Goal: Information Seeking & Learning: Learn about a topic

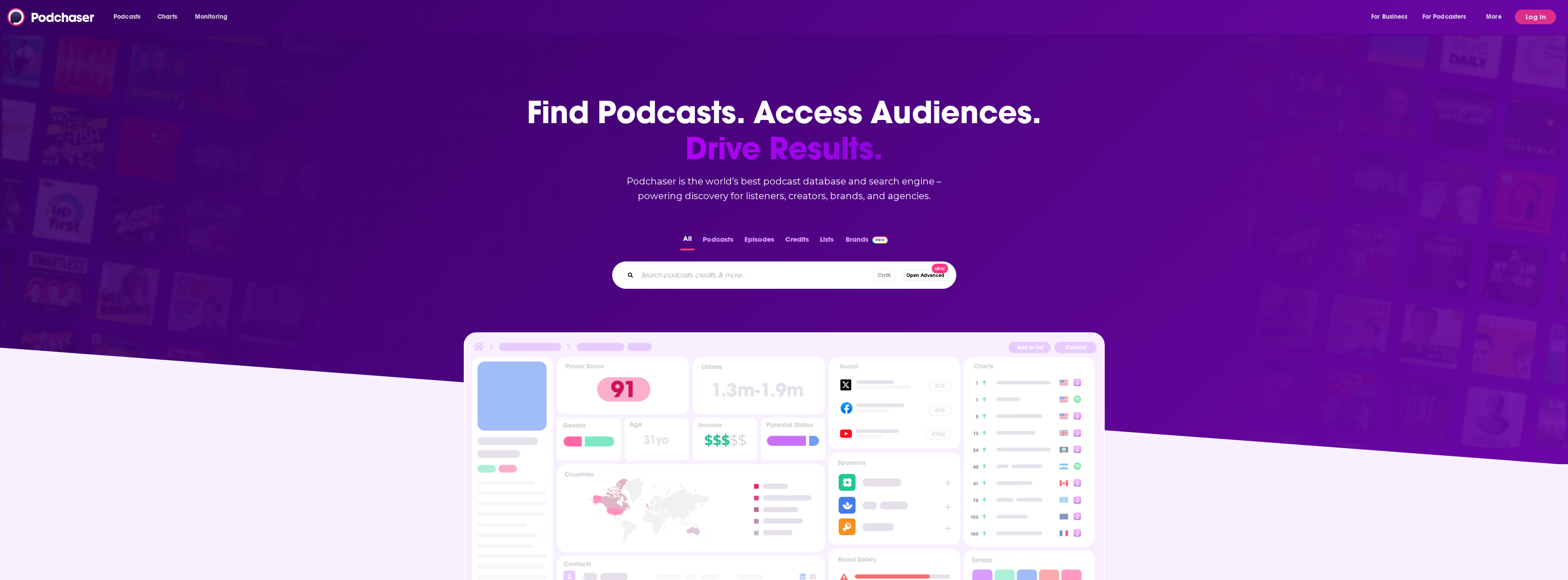
click at [710, 276] on input "Search podcasts, credits, & more..." at bounding box center [754, 275] width 236 height 14
type input "[PERSON_NAME]"
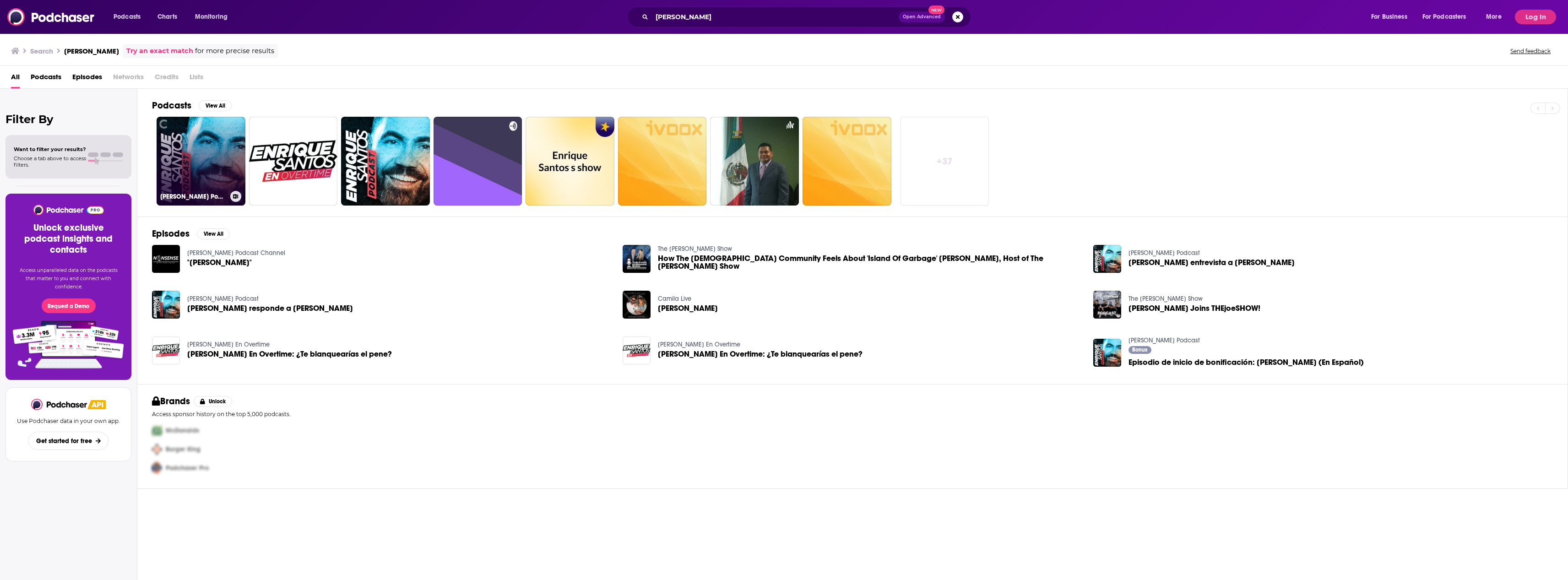
click at [221, 128] on link "[PERSON_NAME] Podcast" at bounding box center [201, 161] width 89 height 89
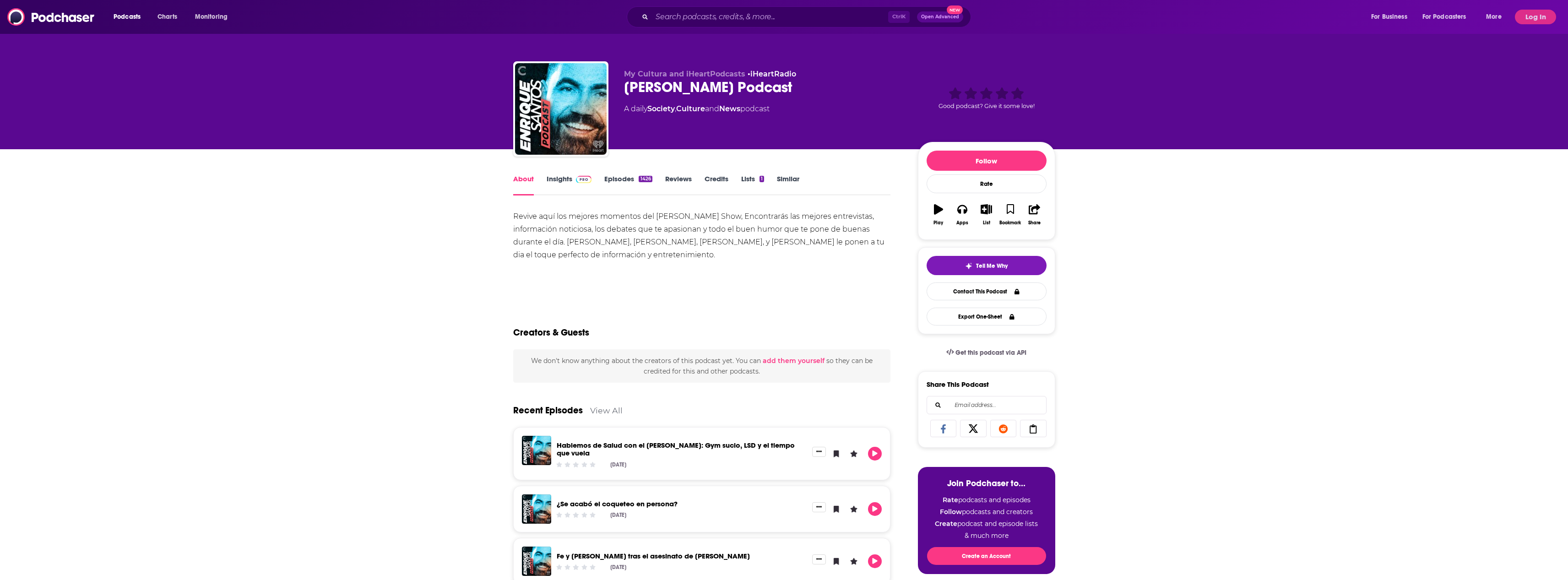
click at [559, 177] on link "Insights" at bounding box center [569, 185] width 45 height 21
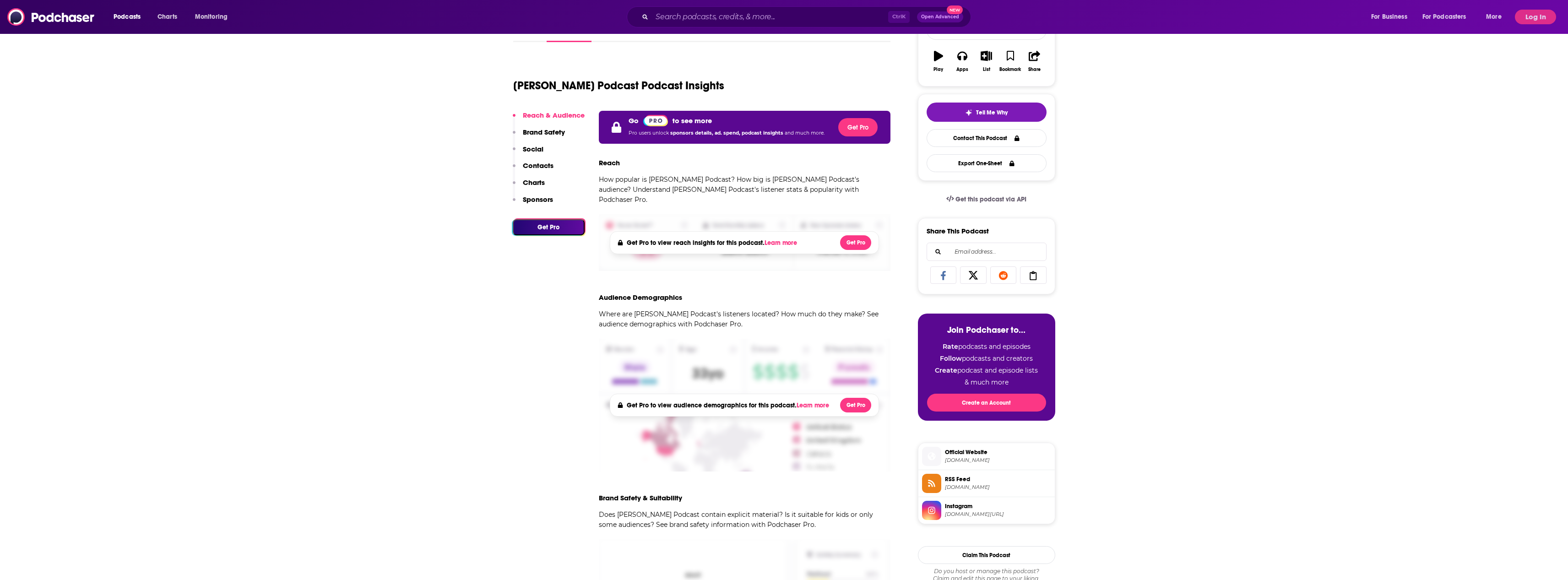
scroll to position [229, 0]
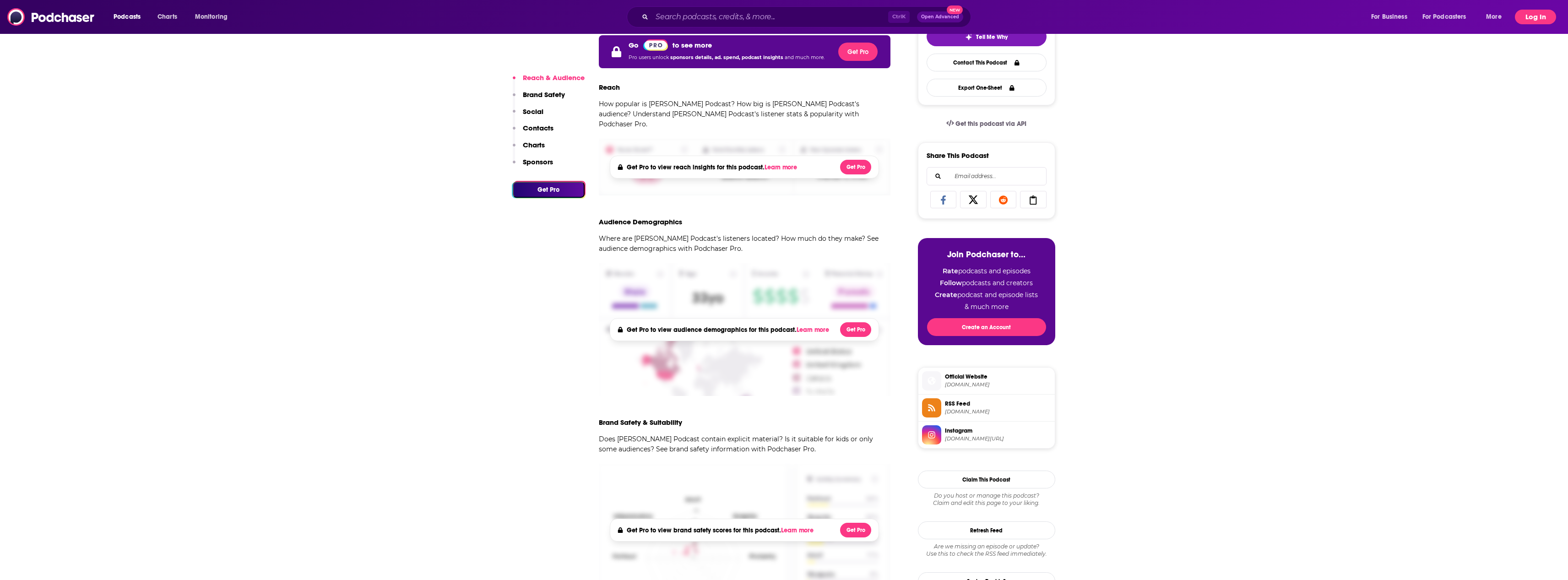
click at [1546, 17] on button "Log In" at bounding box center [1535, 17] width 41 height 14
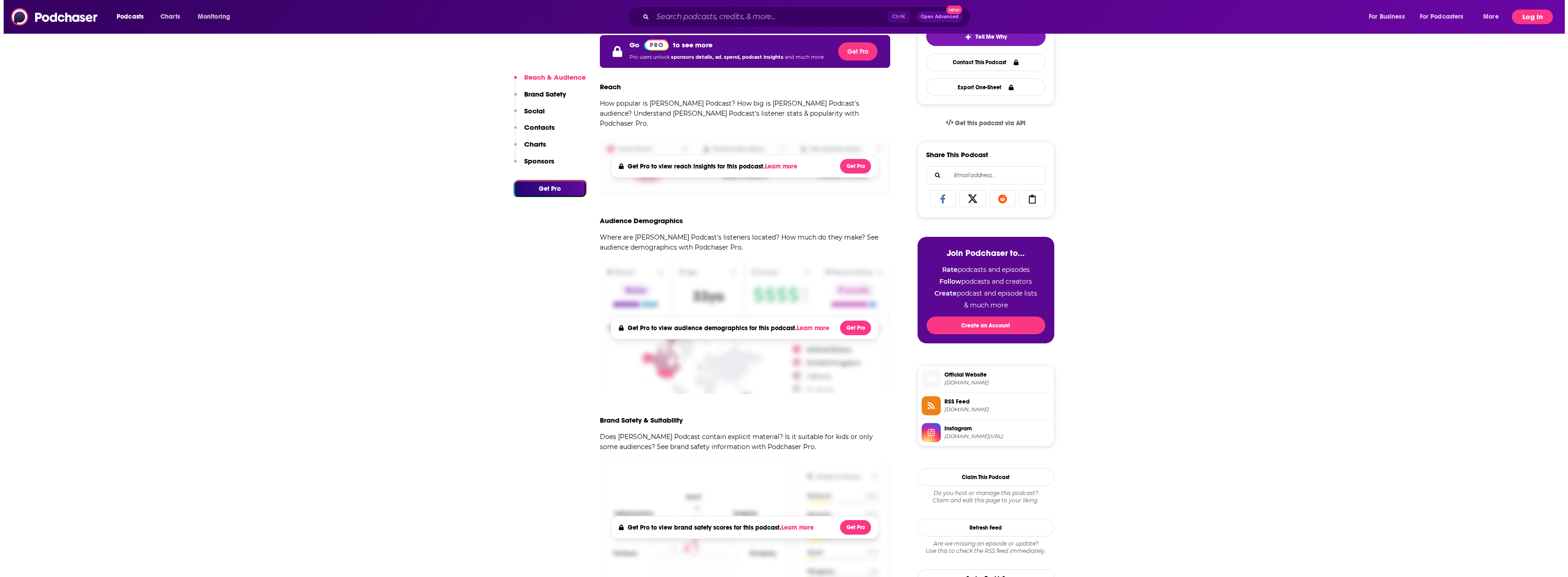
scroll to position [0, 0]
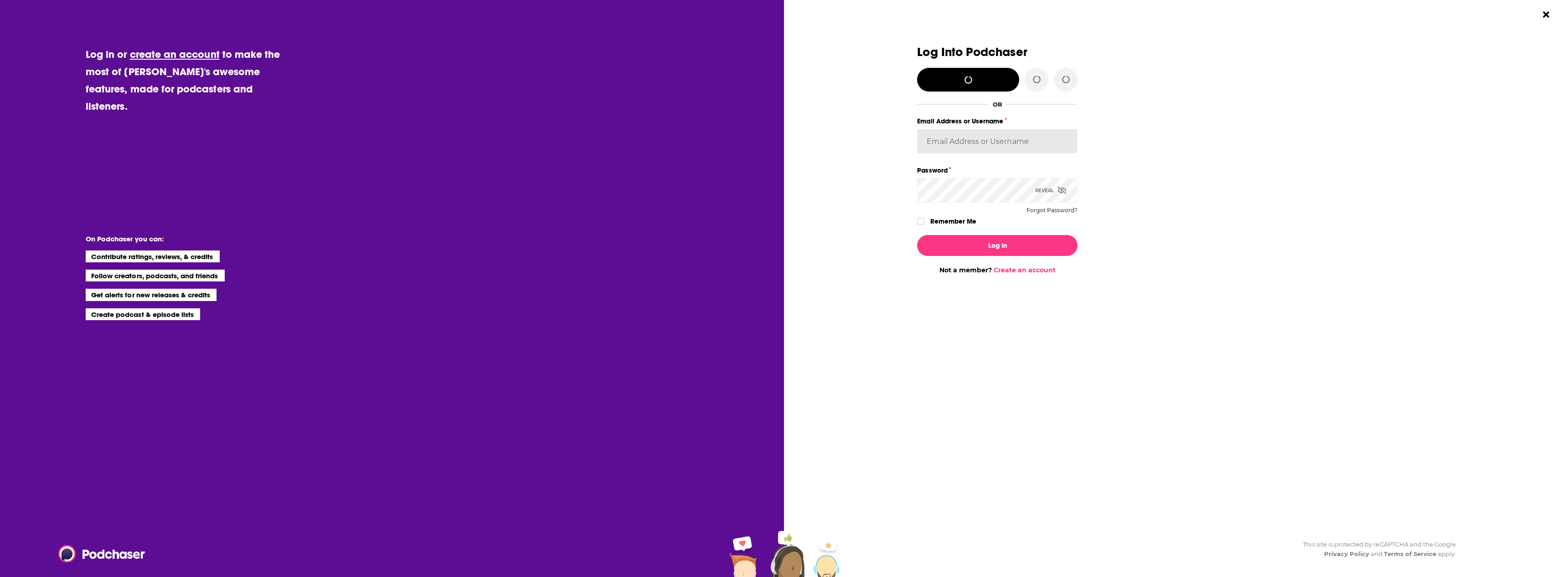
type input "[EMAIL_ADDRESS][DOMAIN_NAME]"
click at [998, 246] on button "Log In" at bounding box center [997, 245] width 160 height 21
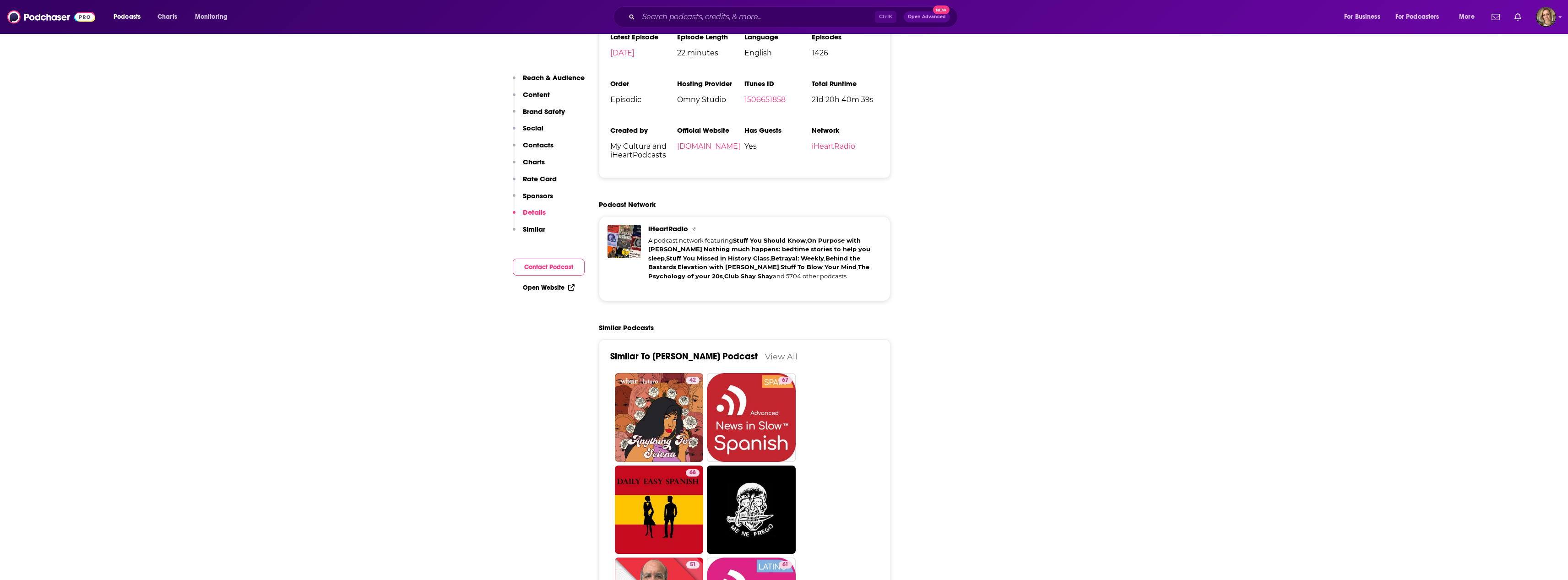
scroll to position [1465, 0]
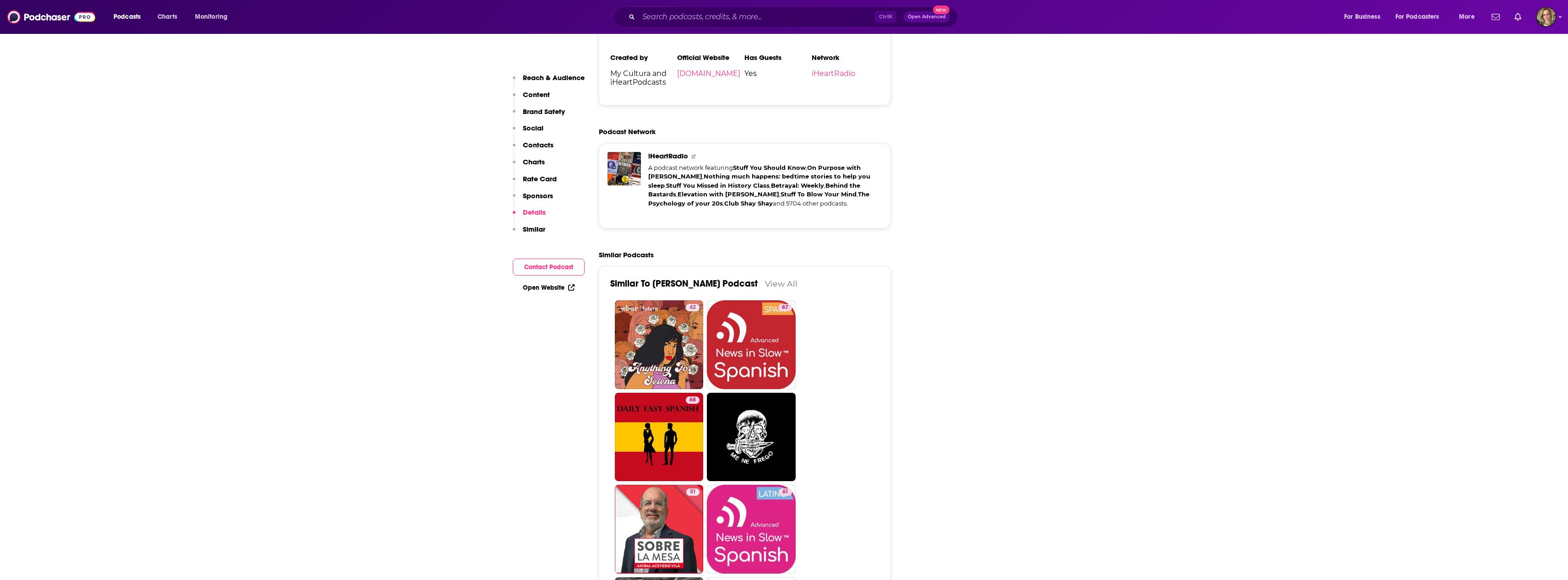
click at [542, 114] on p "Brand Safety" at bounding box center [544, 112] width 42 height 9
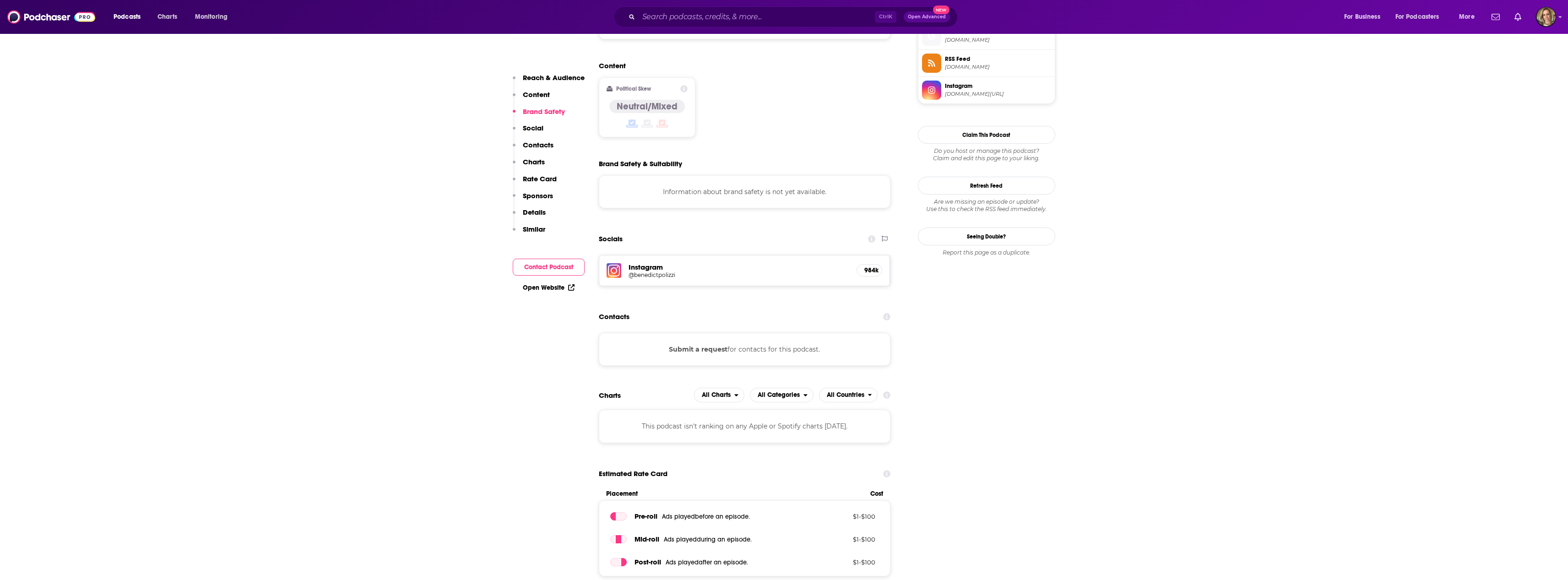
scroll to position [680, 0]
